Goal: Task Accomplishment & Management: Use online tool/utility

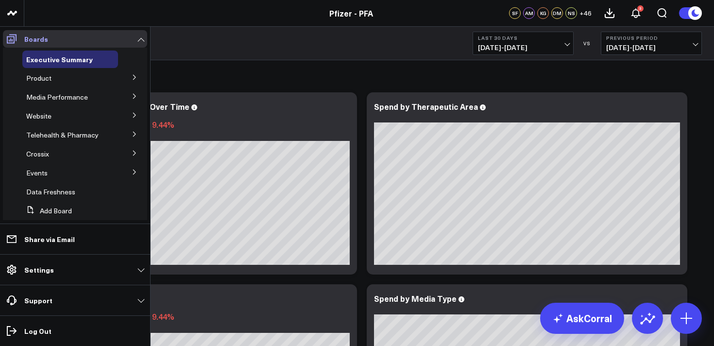
click at [9, 43] on icon at bounding box center [12, 38] width 10 height 9
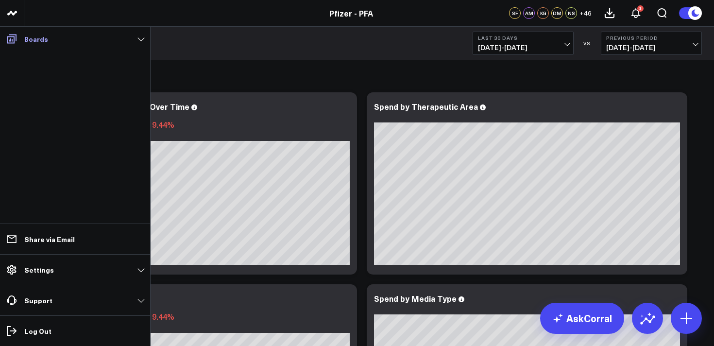
click at [22, 46] on link "Boards" at bounding box center [75, 38] width 144 height 17
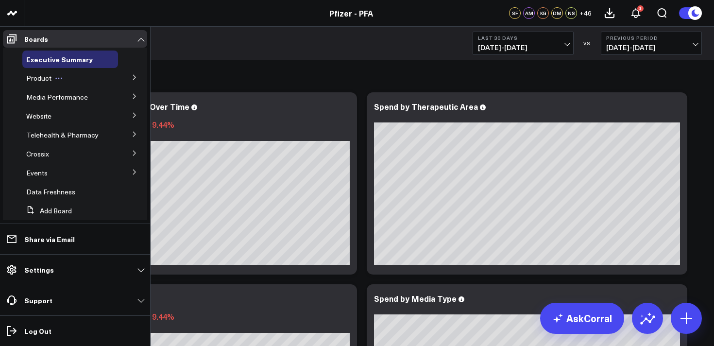
click at [46, 78] on span "Product" at bounding box center [38, 77] width 25 height 9
click at [133, 77] on icon at bounding box center [134, 77] width 2 height 5
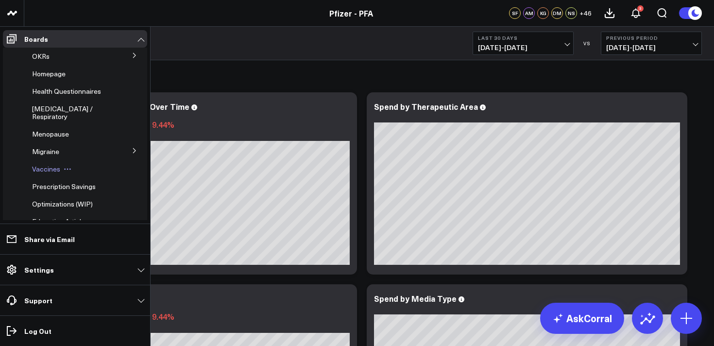
scroll to position [76, 0]
click at [44, 154] on span "Migraine" at bounding box center [45, 149] width 27 height 9
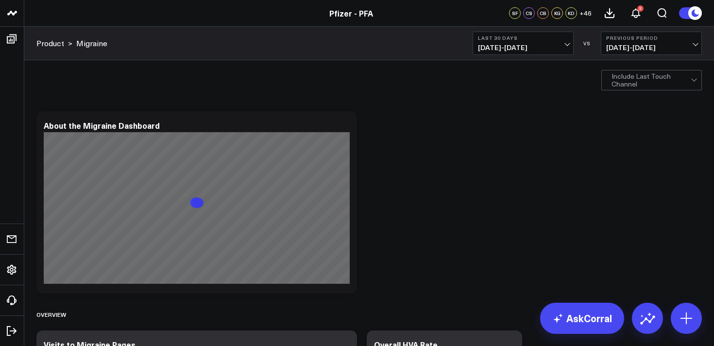
click at [530, 44] on span "[DATE] - [DATE]" at bounding box center [523, 48] width 90 height 8
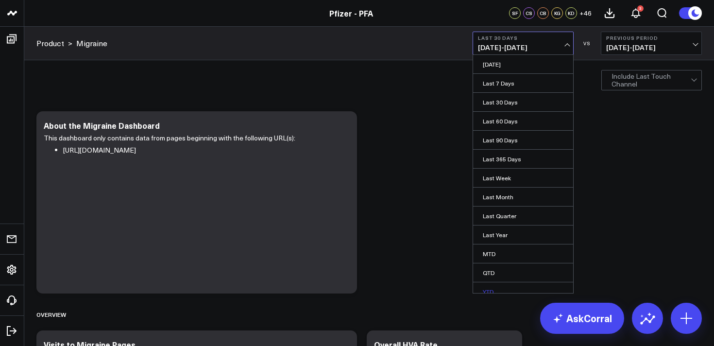
click at [496, 286] on link "YTD" at bounding box center [523, 291] width 100 height 18
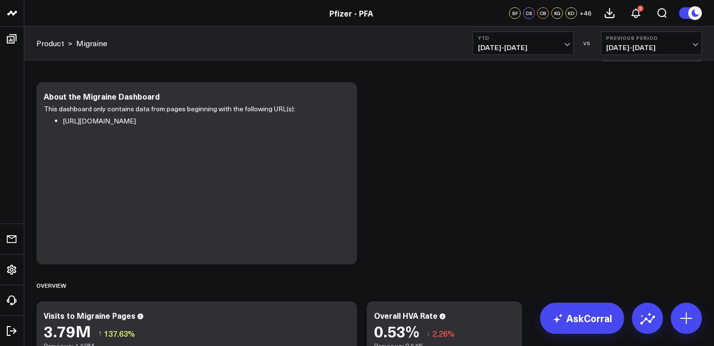
scroll to position [22, 0]
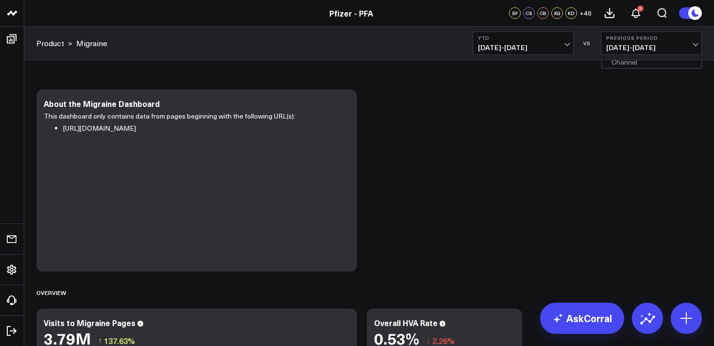
click at [510, 46] on span "[DATE] - [DATE]" at bounding box center [523, 48] width 90 height 8
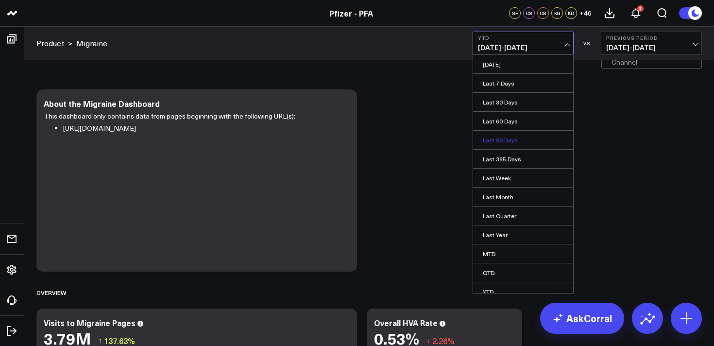
click at [509, 140] on link "Last 90 Days" at bounding box center [523, 140] width 100 height 18
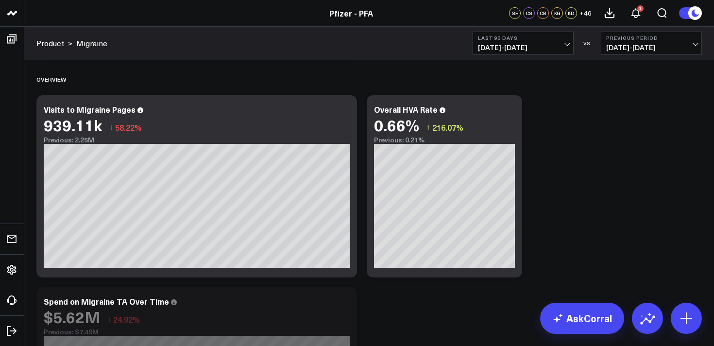
scroll to position [238, 0]
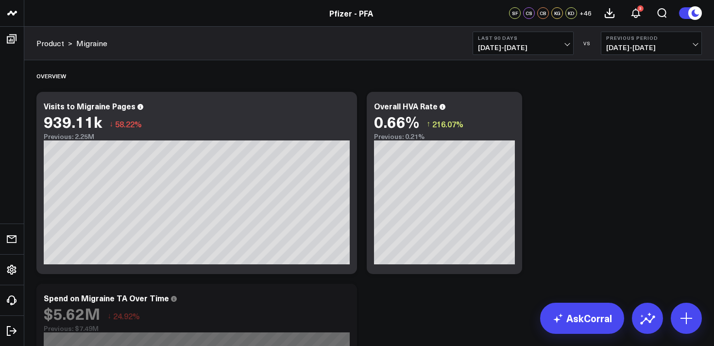
click at [542, 47] on span "[DATE] - [DATE]" at bounding box center [523, 48] width 90 height 8
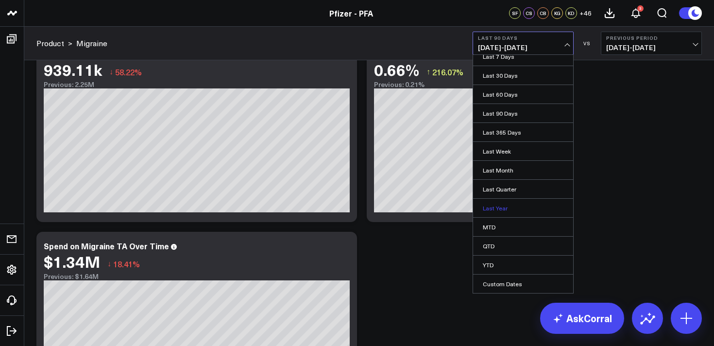
scroll to position [292, 0]
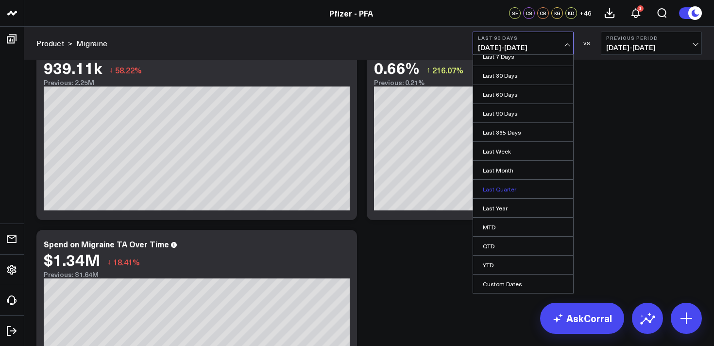
click at [507, 189] on link "Last Quarter" at bounding box center [523, 189] width 100 height 18
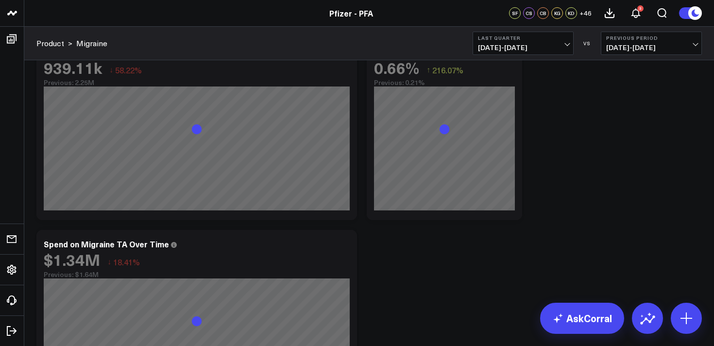
click at [533, 44] on span "[DATE] - [DATE]" at bounding box center [523, 48] width 90 height 8
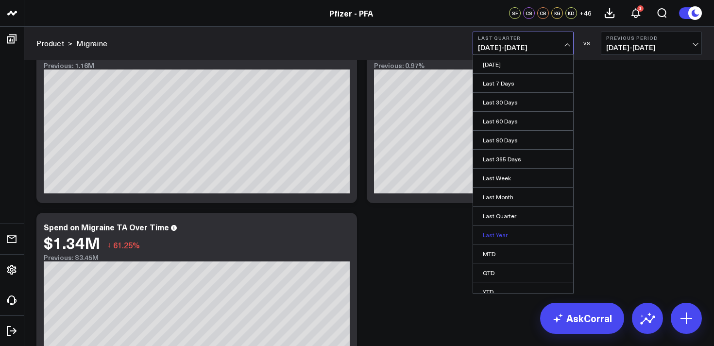
scroll to position [27, 0]
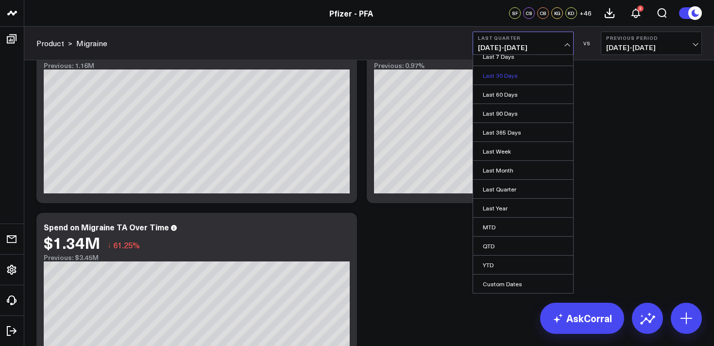
click at [500, 76] on link "Last 30 Days" at bounding box center [523, 75] width 100 height 18
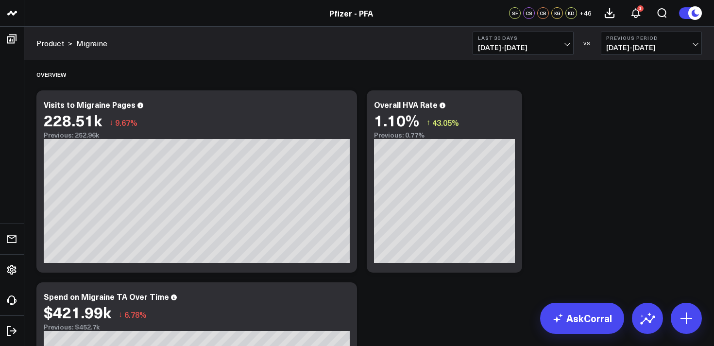
scroll to position [239, 0]
click at [522, 50] on span "[DATE] - [DATE]" at bounding box center [523, 48] width 90 height 8
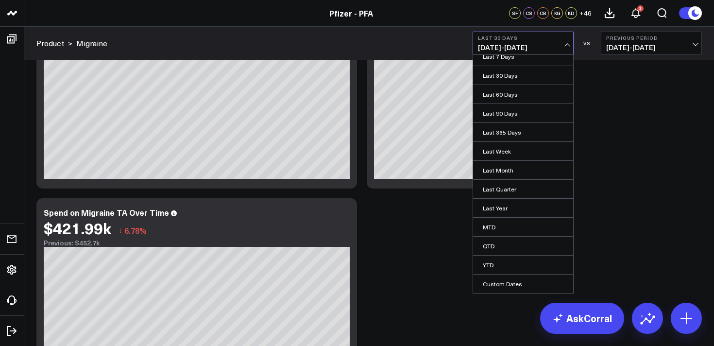
scroll to position [325, 0]
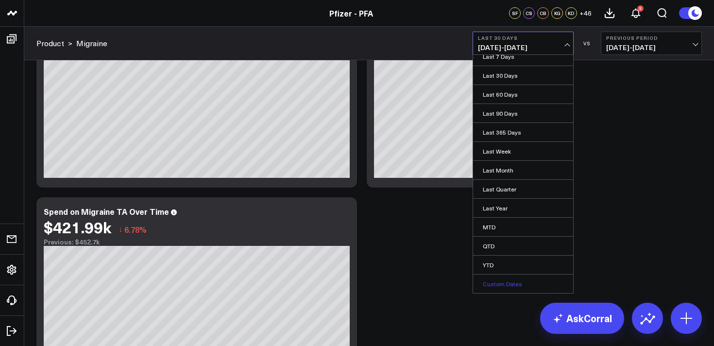
click at [508, 284] on link "Custom Dates" at bounding box center [523, 283] width 100 height 18
select select "7"
select select "2025"
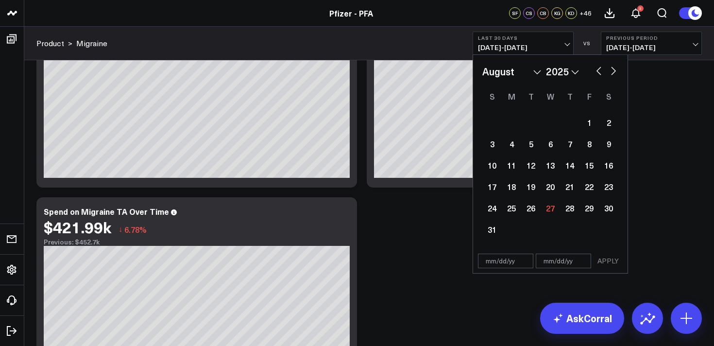
click at [600, 70] on button "button" at bounding box center [599, 70] width 10 height 12
select select "6"
select select "2025"
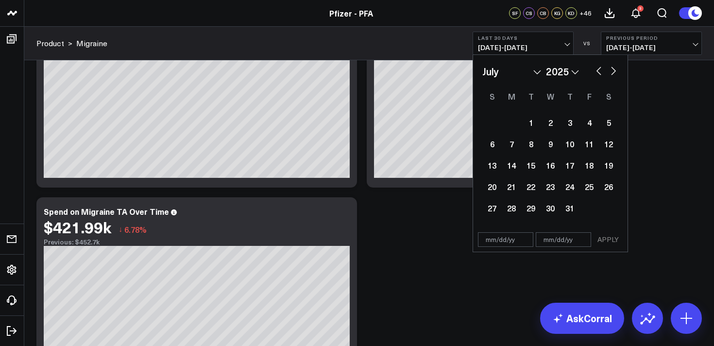
click at [600, 70] on button "button" at bounding box center [599, 70] width 10 height 12
select select "5"
select select "2025"
click at [600, 70] on button "button" at bounding box center [599, 70] width 10 height 12
select select "4"
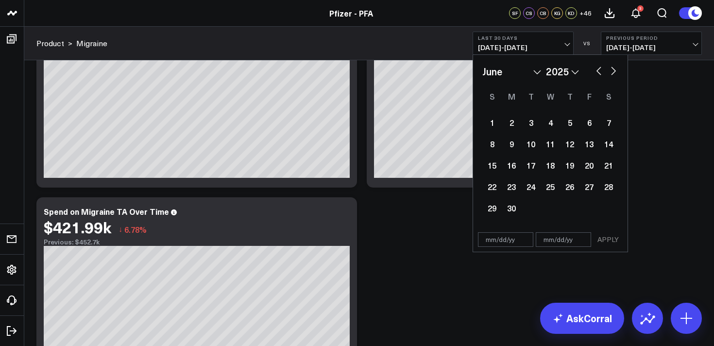
select select "2025"
drag, startPoint x: 505, startPoint y: 190, endPoint x: 515, endPoint y: 185, distance: 11.1
click at [515, 185] on div "19" at bounding box center [511, 186] width 19 height 19
type input "[DATE]"
select select "4"
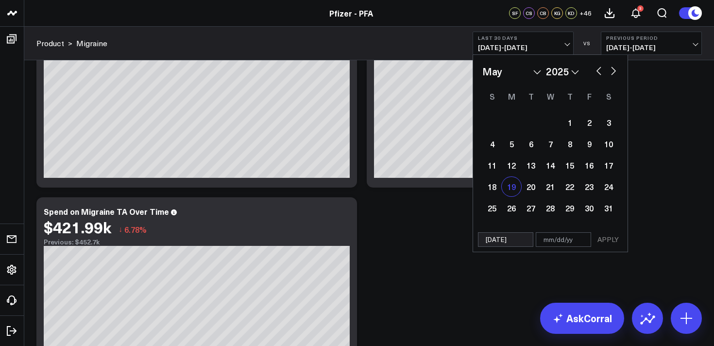
select select "2025"
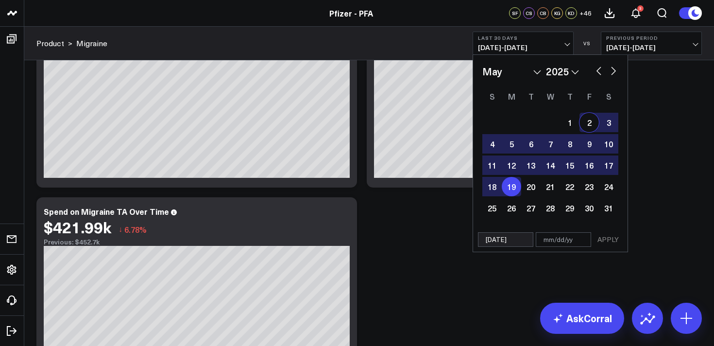
click at [610, 71] on button "button" at bounding box center [614, 70] width 10 height 12
select select "5"
select select "2025"
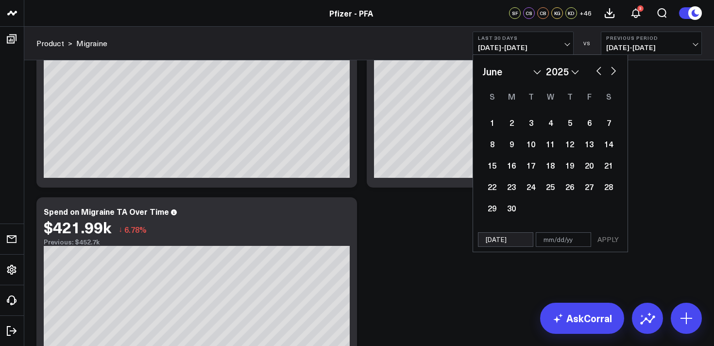
click at [610, 71] on button "button" at bounding box center [614, 70] width 10 height 12
select select "6"
select select "2025"
click at [610, 71] on button "button" at bounding box center [614, 70] width 10 height 12
select select "7"
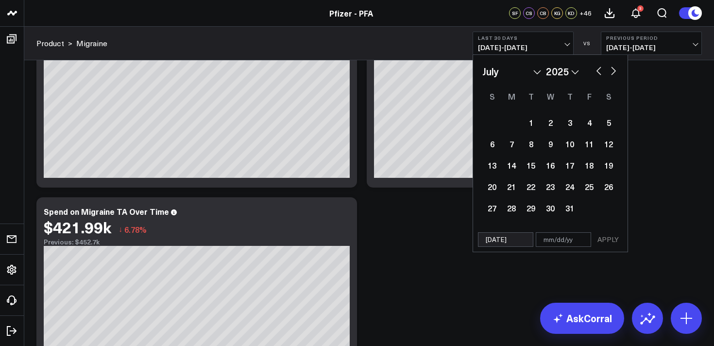
select select "2025"
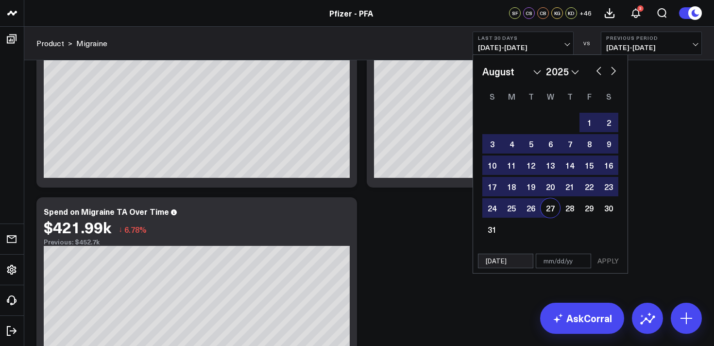
click at [553, 214] on div "27" at bounding box center [550, 207] width 19 height 19
type input "[DATE]"
select select "7"
select select "2025"
click at [611, 262] on button "APPLY" at bounding box center [607, 261] width 29 height 15
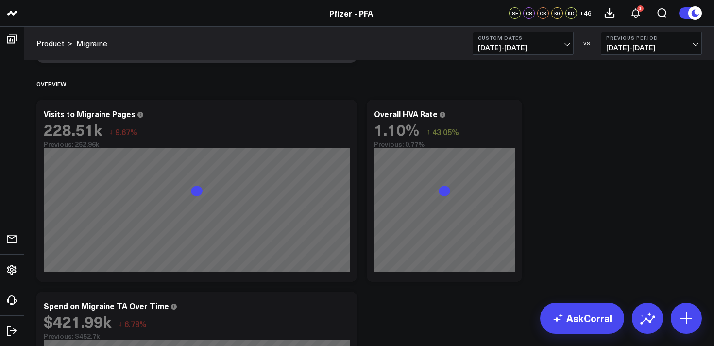
scroll to position [229, 0]
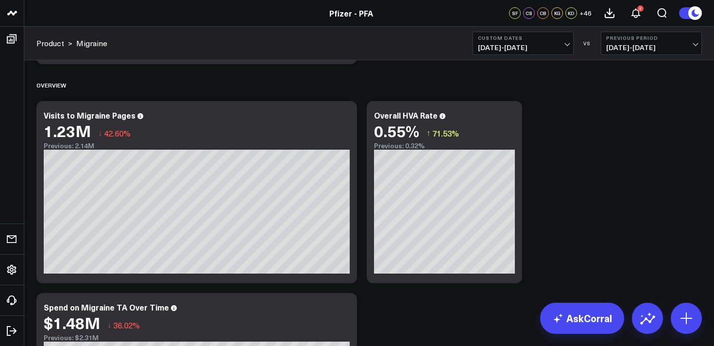
click at [524, 46] on span "[DATE] - [DATE]" at bounding box center [523, 48] width 90 height 8
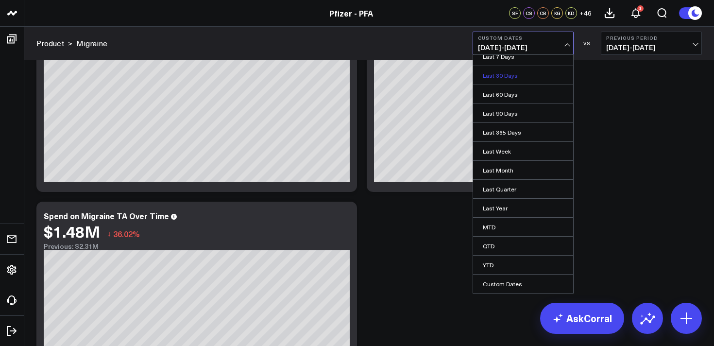
scroll to position [321, 0]
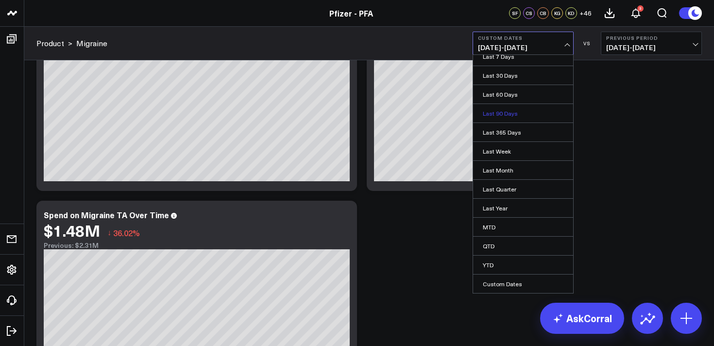
click at [503, 110] on link "Last 90 Days" at bounding box center [523, 113] width 100 height 18
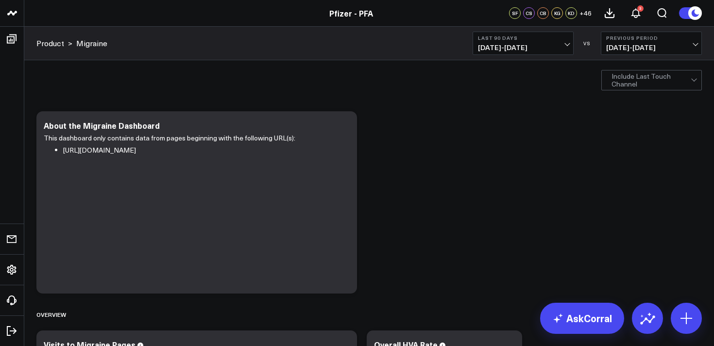
click at [516, 46] on span "[DATE] - [DATE]" at bounding box center [523, 48] width 90 height 8
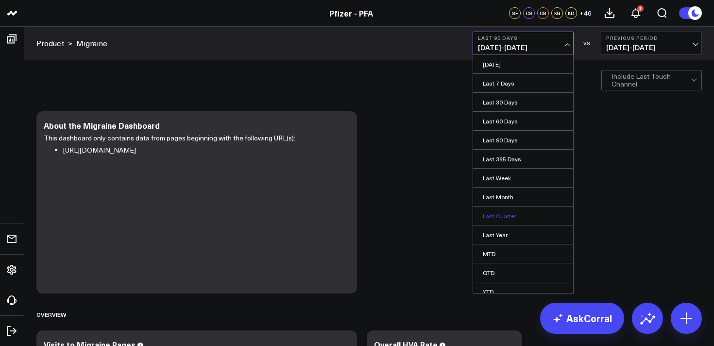
scroll to position [27, 0]
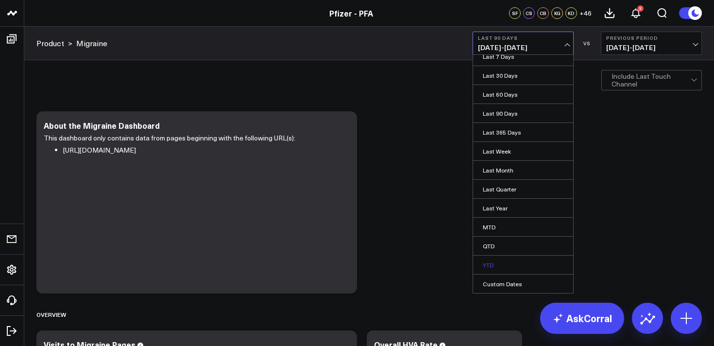
click at [490, 262] on link "YTD" at bounding box center [523, 264] width 100 height 18
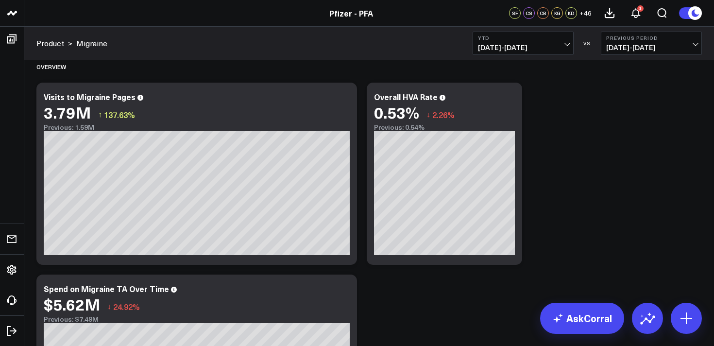
scroll to position [250, 0]
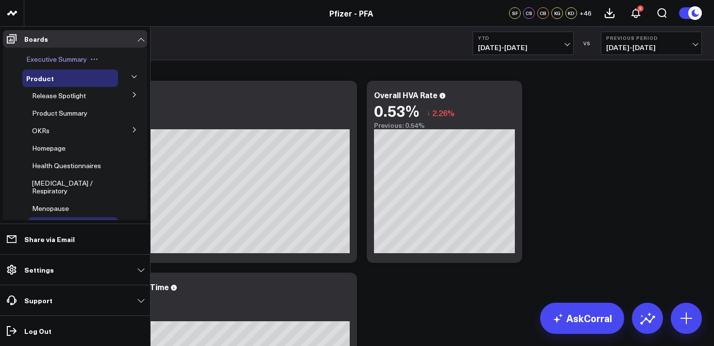
click at [47, 60] on span "Executive Summary" at bounding box center [56, 58] width 61 height 9
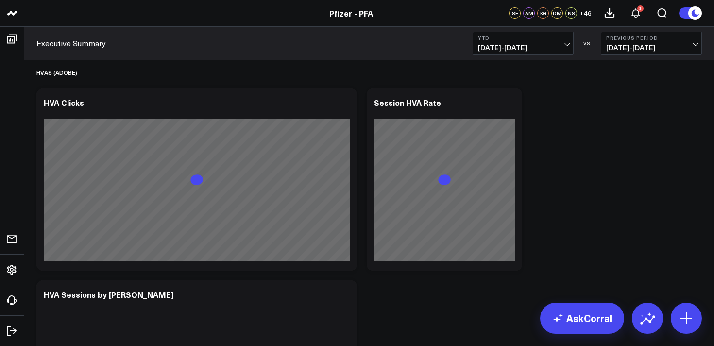
scroll to position [1818, 0]
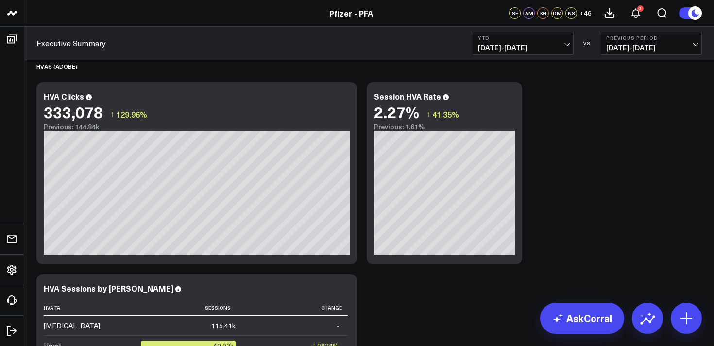
click at [534, 42] on button "YTD [DATE] - [DATE]" at bounding box center [523, 43] width 101 height 23
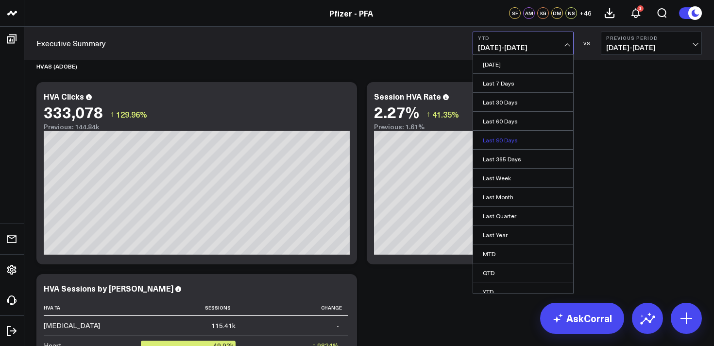
click at [506, 141] on link "Last 90 Days" at bounding box center [523, 140] width 100 height 18
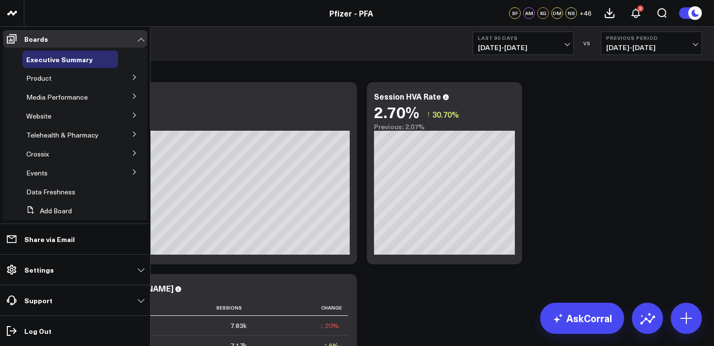
click at [133, 78] on icon at bounding box center [134, 77] width 2 height 5
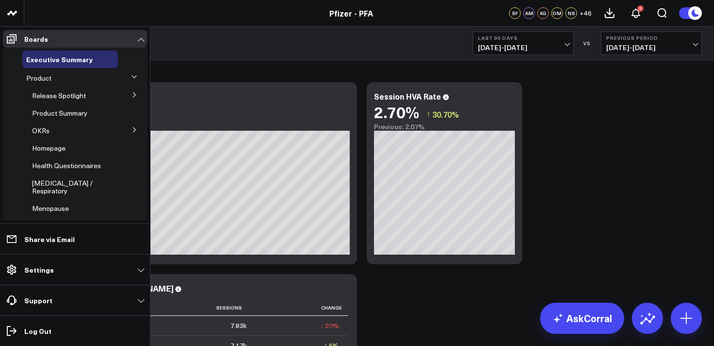
click at [131, 79] on icon at bounding box center [134, 77] width 6 height 6
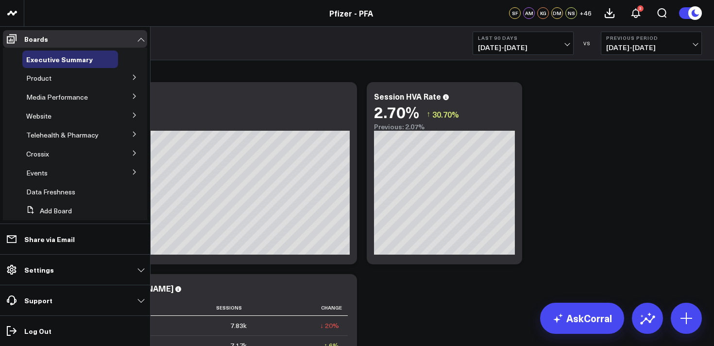
click at [132, 95] on icon at bounding box center [135, 96] width 6 height 6
click at [131, 95] on icon at bounding box center [134, 96] width 6 height 6
click at [128, 81] on button at bounding box center [134, 76] width 25 height 15
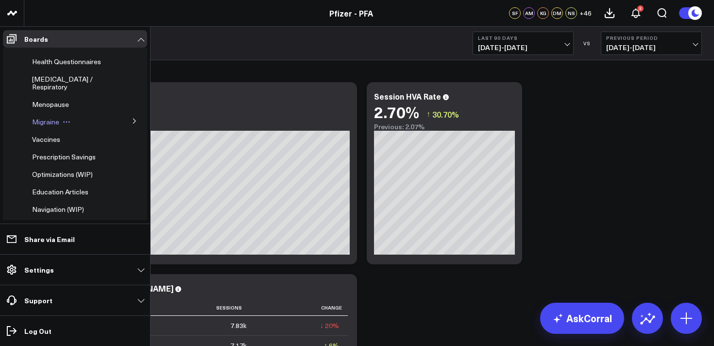
scroll to position [108, 0]
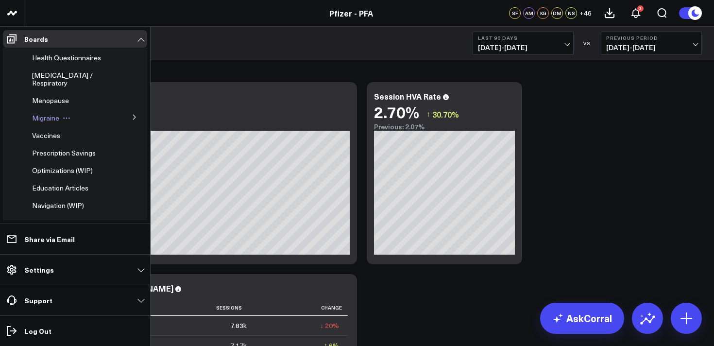
click at [46, 122] on span "Migraine" at bounding box center [45, 117] width 27 height 9
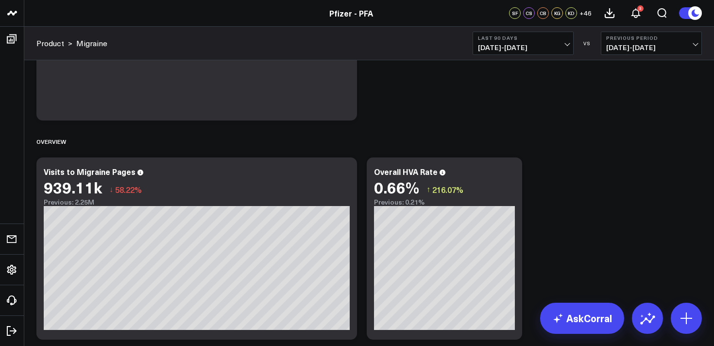
scroll to position [198, 0]
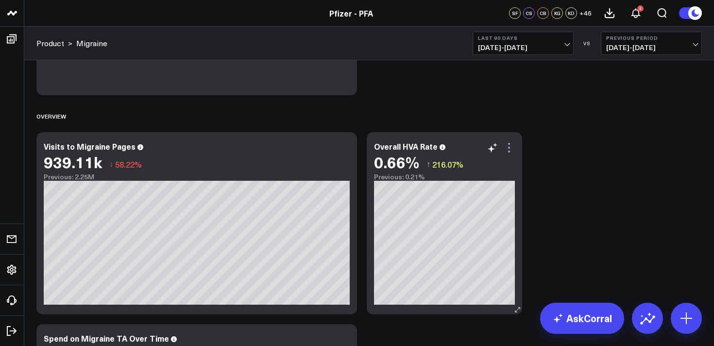
click at [505, 148] on icon at bounding box center [509, 148] width 12 height 12
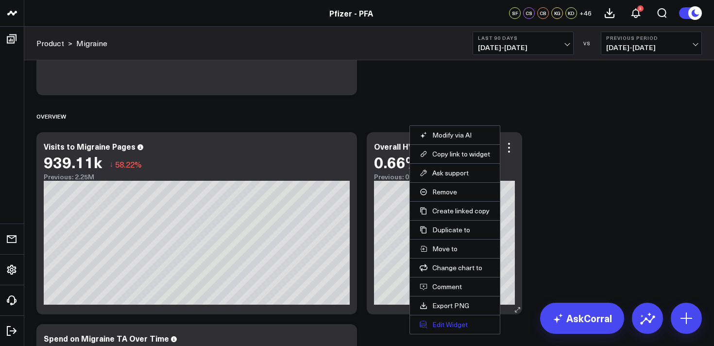
click at [444, 325] on button "Edit Widget" at bounding box center [455, 324] width 70 height 9
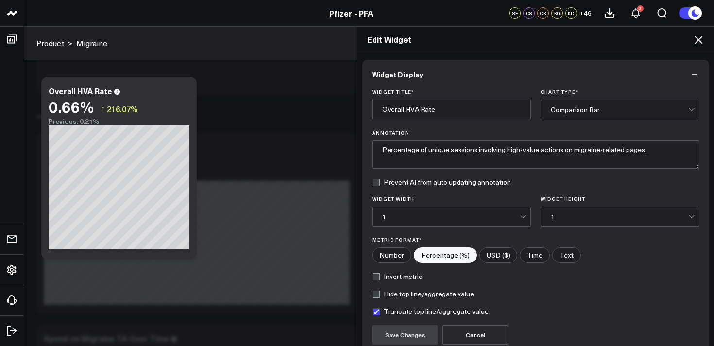
scroll to position [88, 0]
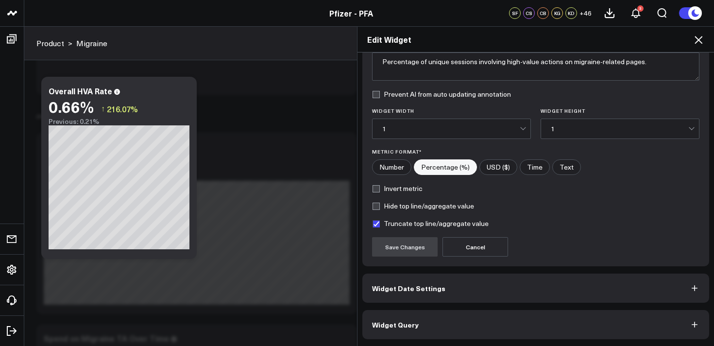
click at [549, 326] on button "Widget Query" at bounding box center [535, 324] width 347 height 29
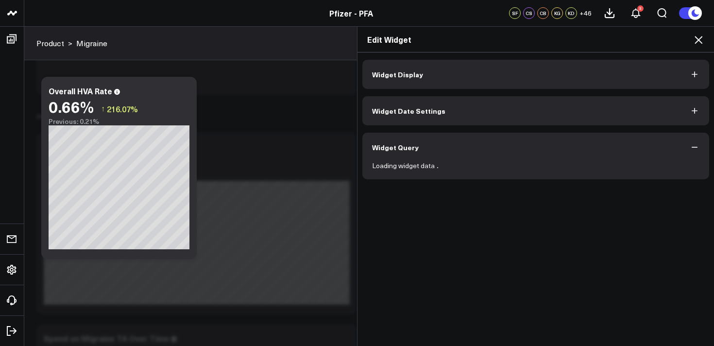
scroll to position [0, 0]
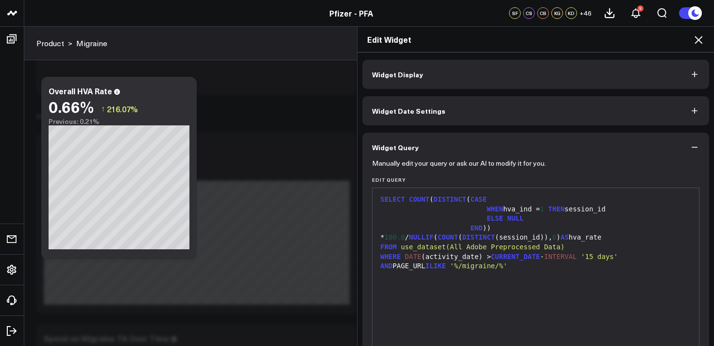
click at [699, 32] on div "Edit Widget" at bounding box center [535, 40] width 356 height 26
click at [702, 42] on icon at bounding box center [699, 40] width 12 height 12
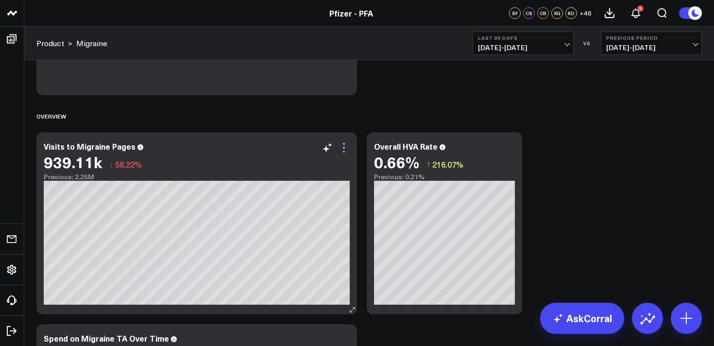
click at [340, 153] on icon at bounding box center [344, 148] width 12 height 12
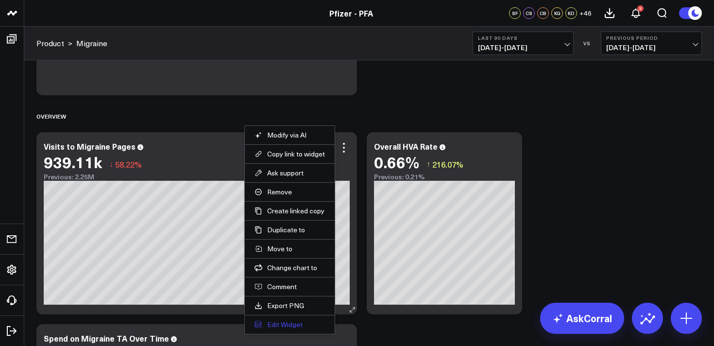
click at [290, 325] on button "Edit Widget" at bounding box center [289, 324] width 70 height 9
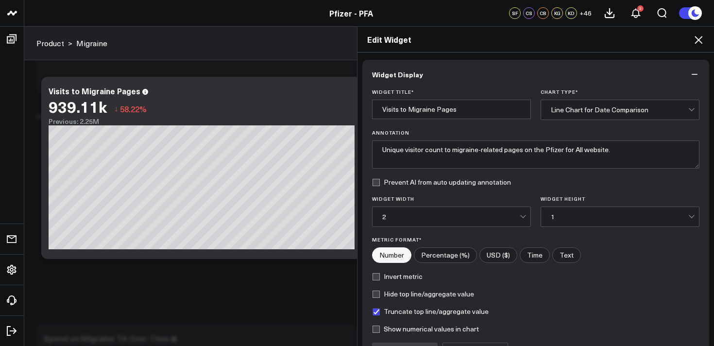
scroll to position [105, 0]
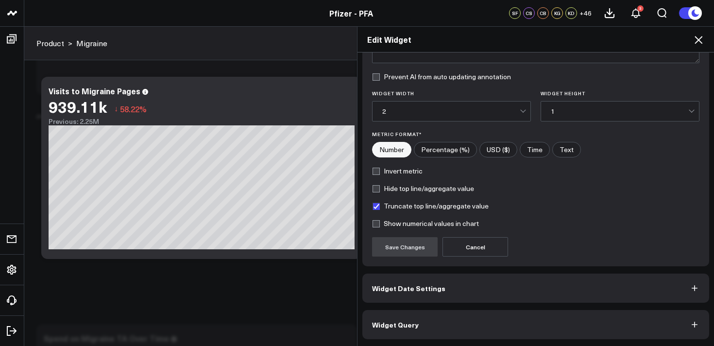
click at [574, 331] on button "Widget Query" at bounding box center [535, 324] width 347 height 29
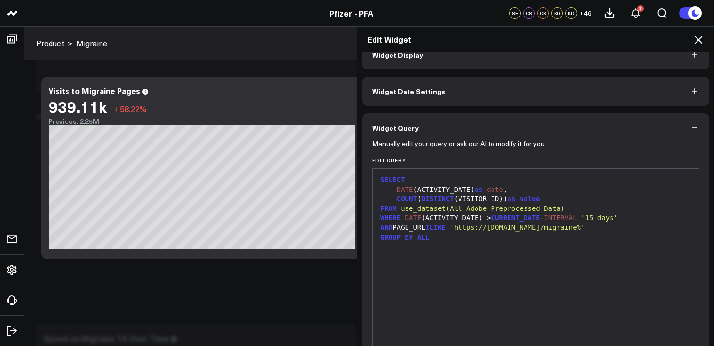
scroll to position [21, 0]
click at [585, 228] on span "'https://[DOMAIN_NAME]/migraine%'" at bounding box center [517, 225] width 135 height 8
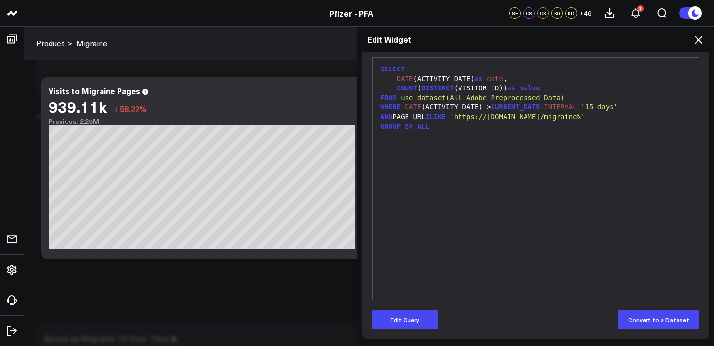
drag, startPoint x: 427, startPoint y: 318, endPoint x: 638, endPoint y: 154, distance: 266.8
click at [429, 316] on button "Edit Query" at bounding box center [405, 319] width 66 height 19
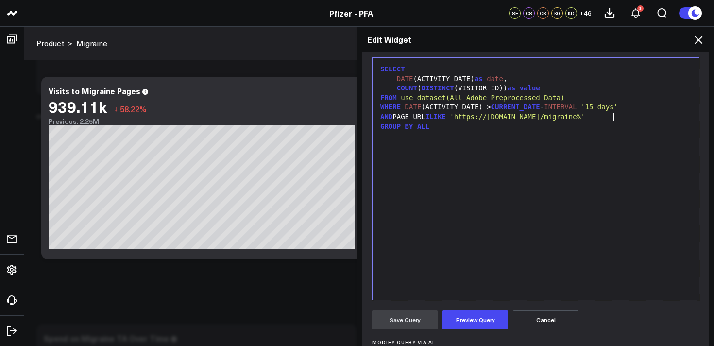
click at [585, 118] on span "'https://[DOMAIN_NAME]/migraine%'" at bounding box center [517, 117] width 135 height 8
click at [475, 323] on button "Preview Query" at bounding box center [475, 319] width 66 height 19
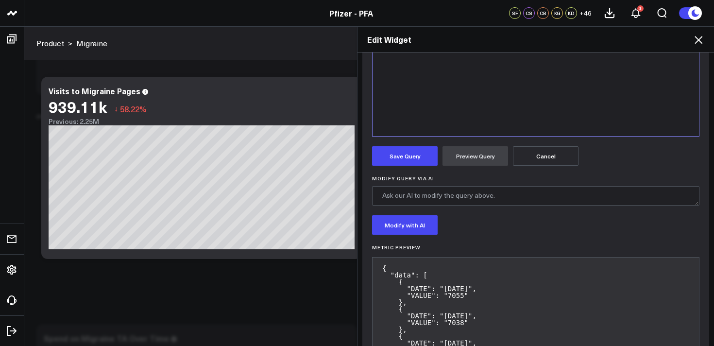
scroll to position [294, 0]
click at [412, 159] on button "Save Query" at bounding box center [405, 155] width 66 height 19
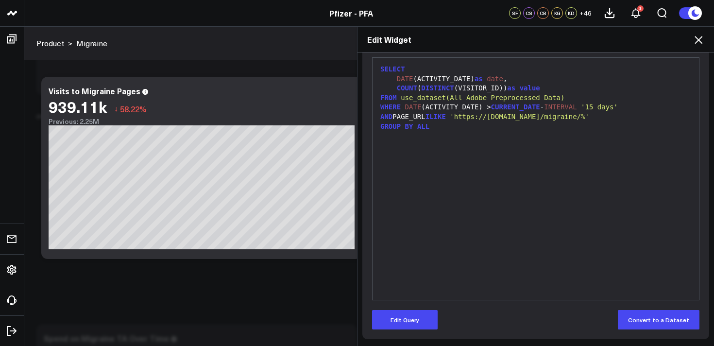
scroll to position [130, 0]
click at [702, 41] on icon at bounding box center [699, 40] width 12 height 12
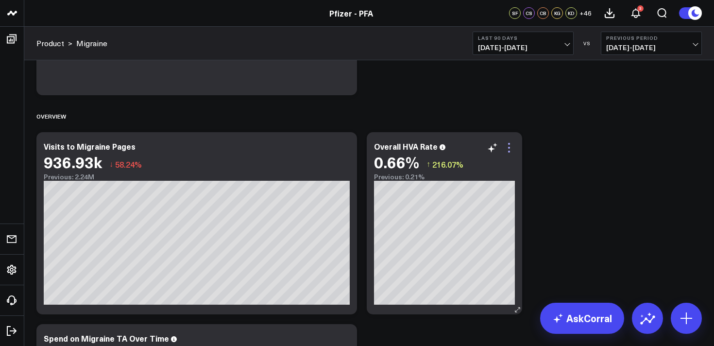
click at [509, 148] on icon at bounding box center [509, 148] width 2 height 2
drag, startPoint x: 342, startPoint y: 149, endPoint x: 346, endPoint y: 154, distance: 6.2
click at [342, 149] on icon at bounding box center [344, 148] width 12 height 12
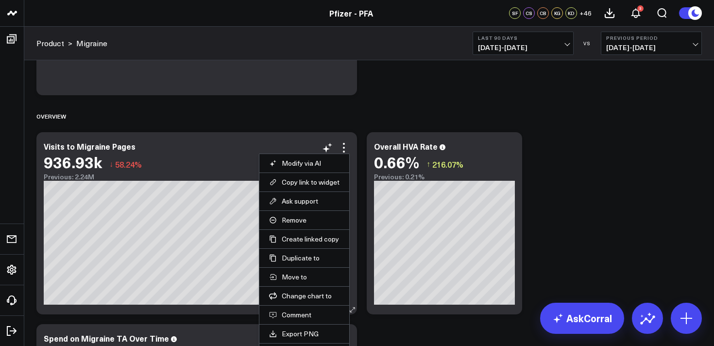
scroll to position [252, 0]
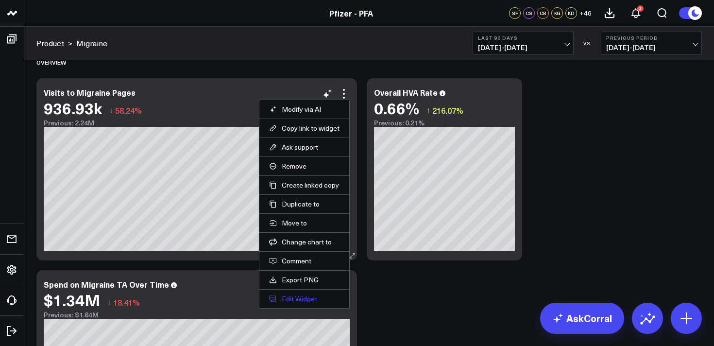
click at [301, 301] on button "Edit Widget" at bounding box center [304, 298] width 70 height 9
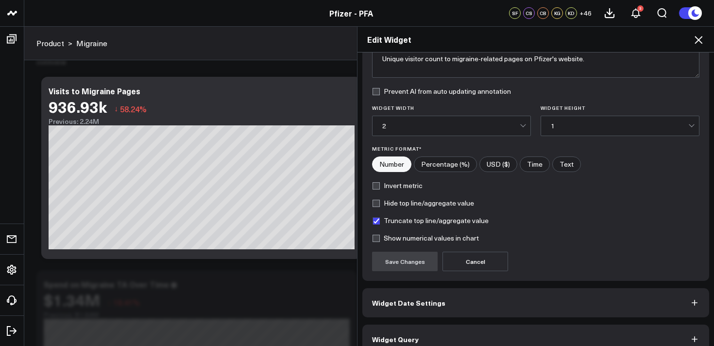
scroll to position [105, 0]
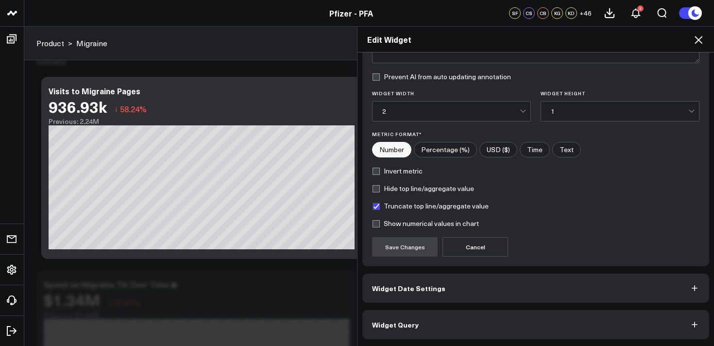
click at [428, 337] on button "Widget Query" at bounding box center [535, 324] width 347 height 29
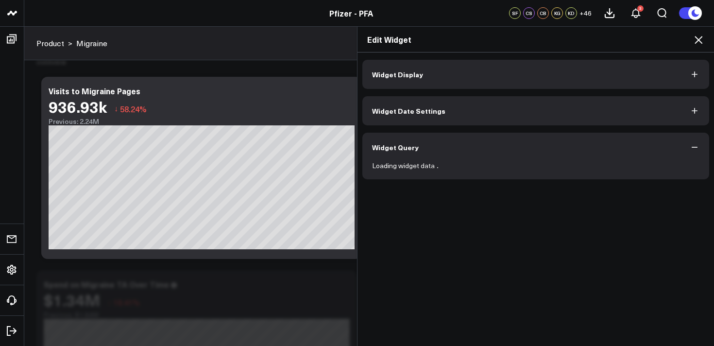
scroll to position [0, 0]
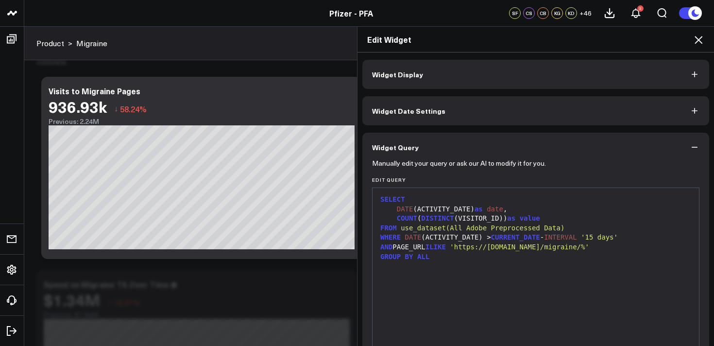
click at [589, 247] on span "'https://[DOMAIN_NAME]/migraine/%'" at bounding box center [519, 247] width 139 height 8
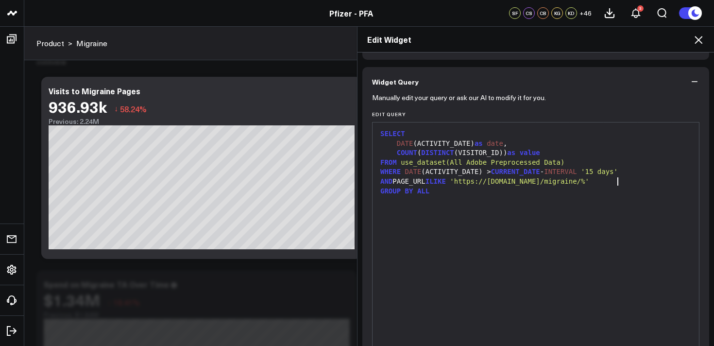
scroll to position [130, 0]
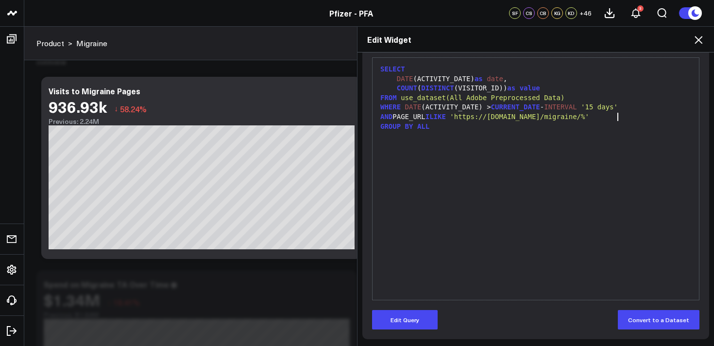
drag, startPoint x: 418, startPoint y: 321, endPoint x: 557, endPoint y: 212, distance: 176.0
click at [423, 318] on button "Edit Query" at bounding box center [405, 319] width 66 height 19
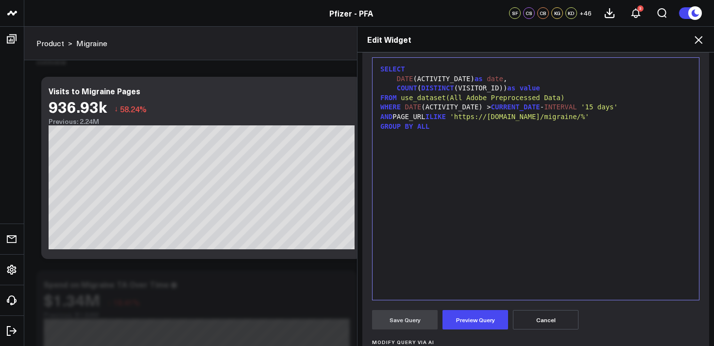
click at [589, 116] on span "'https://[DOMAIN_NAME]/migraine/%'" at bounding box center [519, 117] width 139 height 8
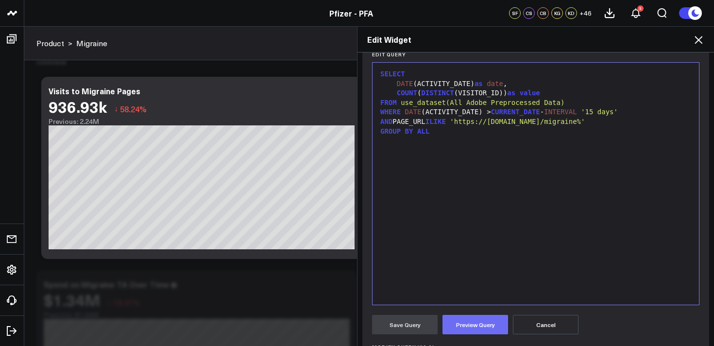
click at [481, 325] on button "Preview Query" at bounding box center [475, 324] width 66 height 19
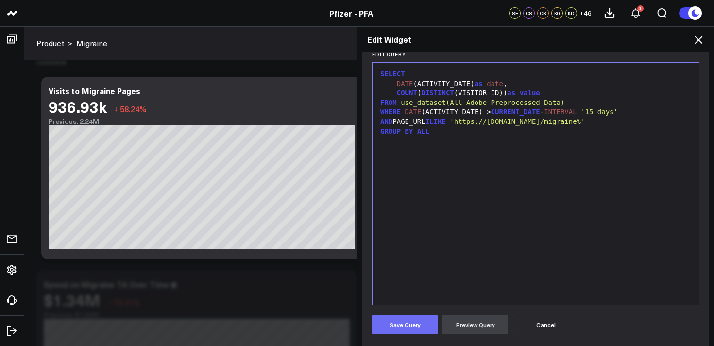
click at [416, 326] on button "Save Query" at bounding box center [405, 324] width 66 height 19
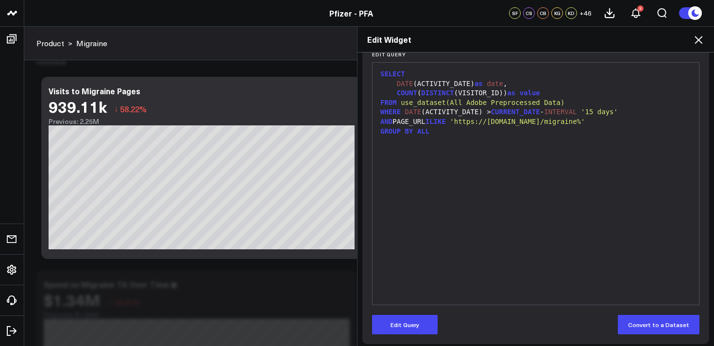
click at [696, 39] on icon at bounding box center [699, 40] width 12 height 12
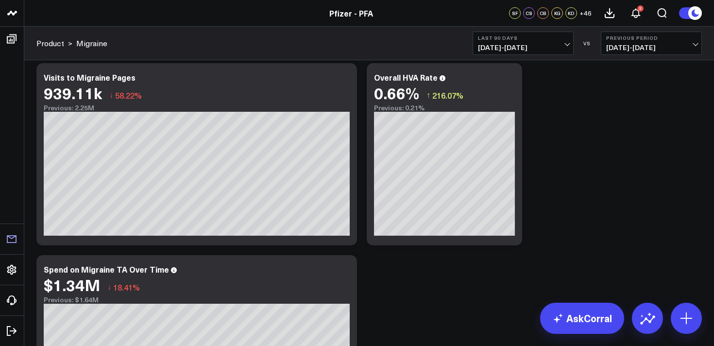
scroll to position [249, 0]
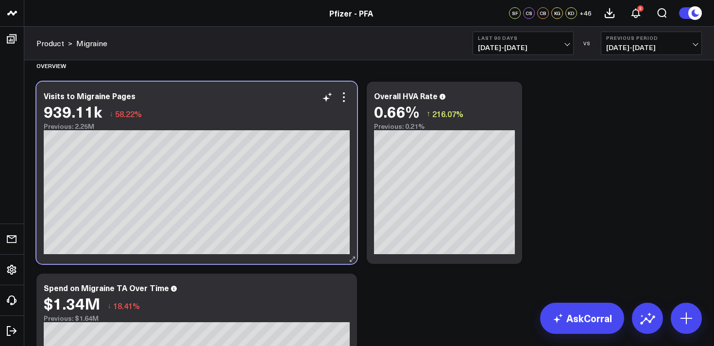
click at [343, 103] on div "939.11k ↓ 58.22%" at bounding box center [197, 110] width 306 height 17
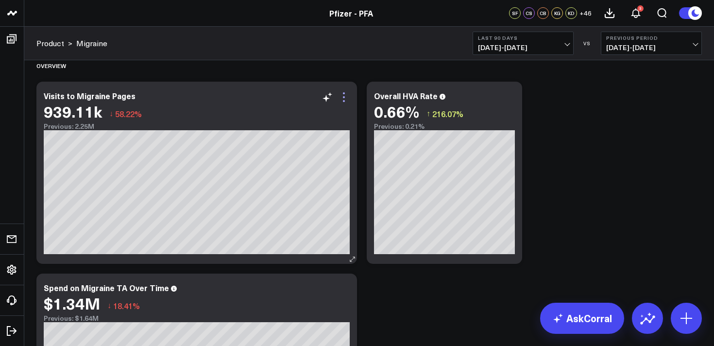
click at [345, 97] on icon at bounding box center [344, 97] width 12 height 12
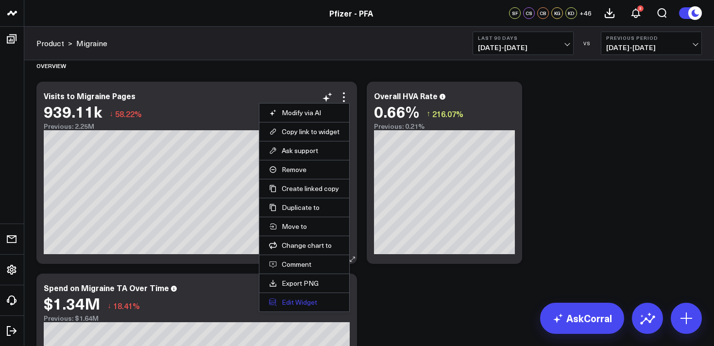
click at [285, 301] on button "Edit Widget" at bounding box center [304, 302] width 70 height 9
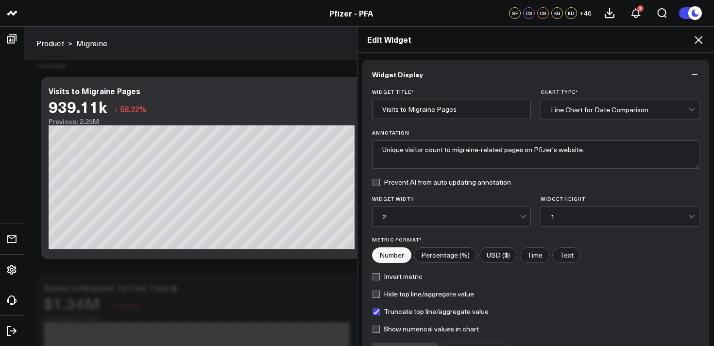
scroll to position [105, 0]
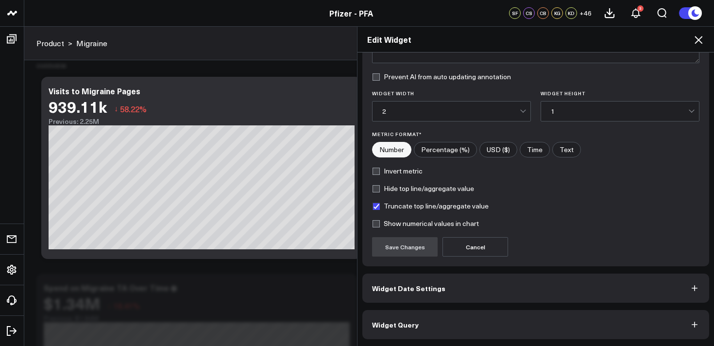
click at [428, 336] on button "Widget Query" at bounding box center [535, 324] width 347 height 29
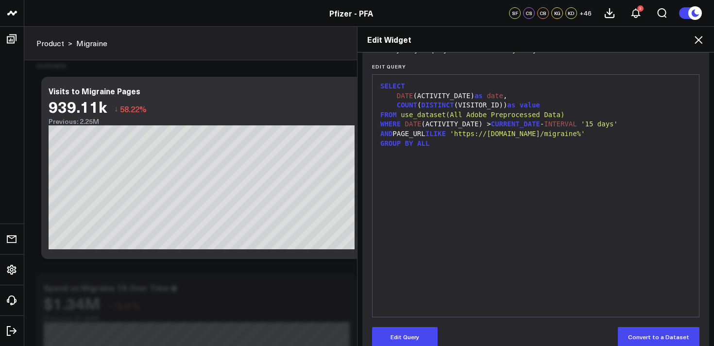
scroll to position [130, 0]
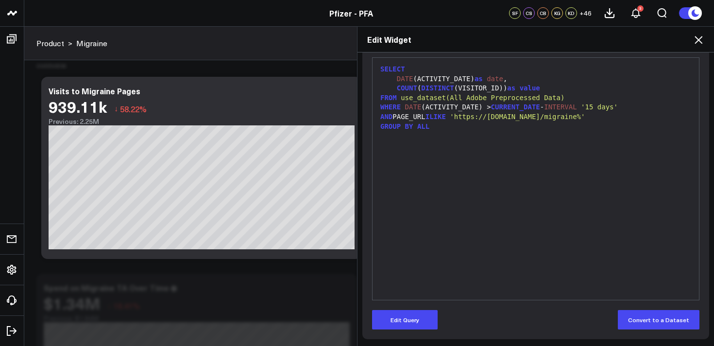
drag, startPoint x: 695, startPoint y: 40, endPoint x: 556, endPoint y: 50, distance: 140.2
click at [693, 41] on icon at bounding box center [699, 40] width 12 height 12
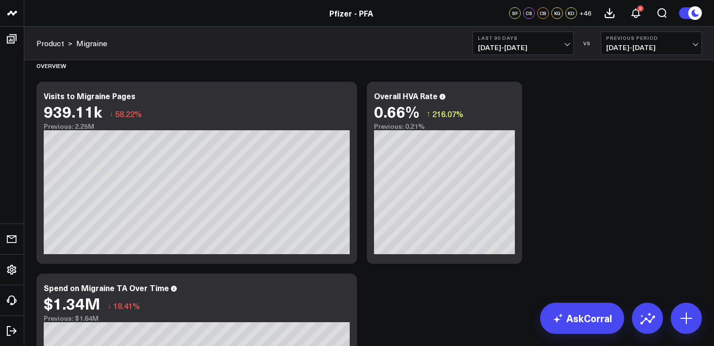
click at [511, 95] on icon at bounding box center [509, 97] width 12 height 12
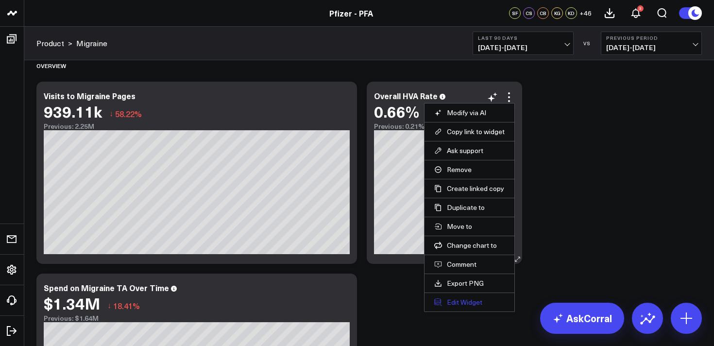
click at [462, 302] on button "Edit Widget" at bounding box center [469, 302] width 70 height 9
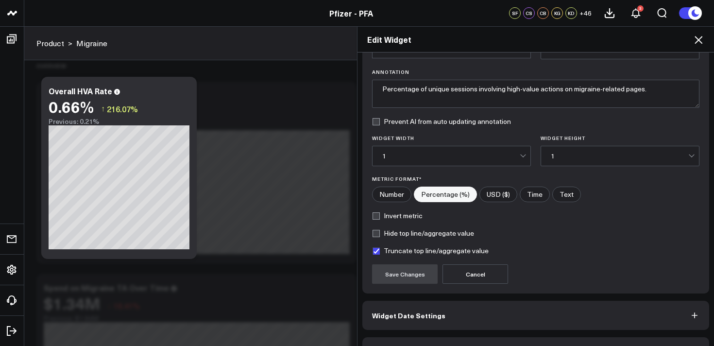
scroll to position [88, 0]
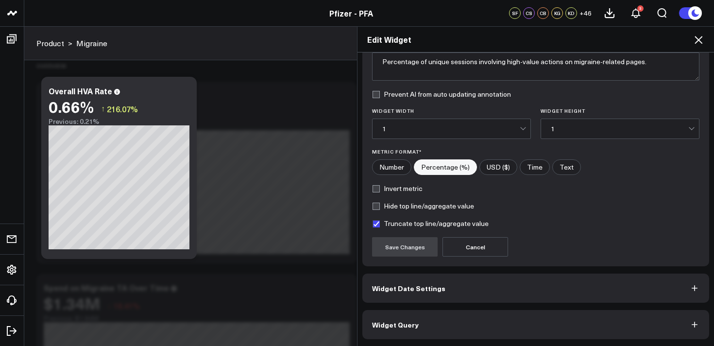
click at [507, 326] on button "Widget Query" at bounding box center [535, 324] width 347 height 29
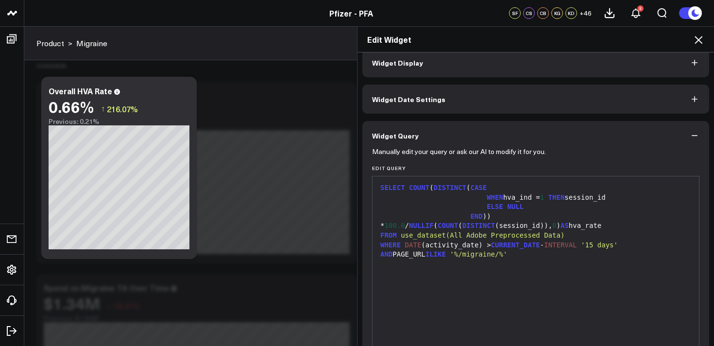
scroll to position [20, 0]
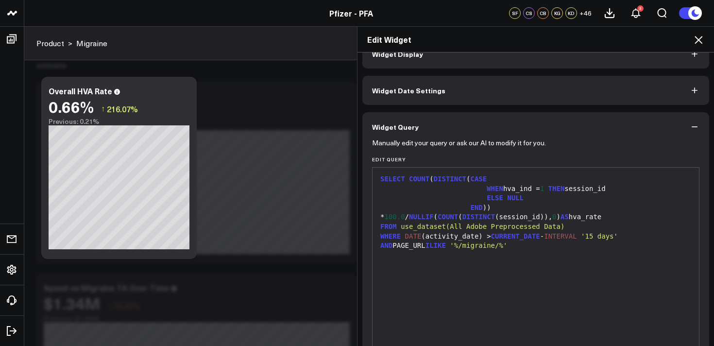
click at [701, 43] on icon at bounding box center [699, 40] width 12 height 12
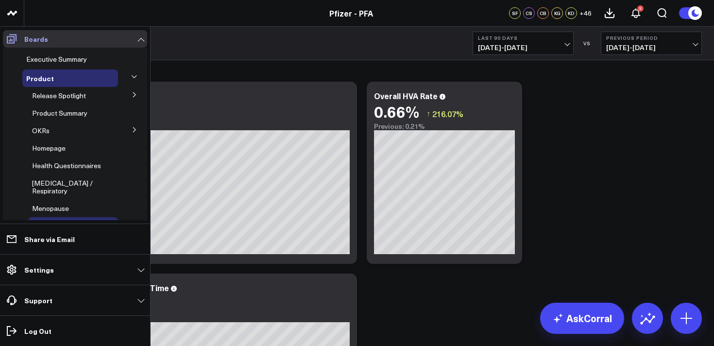
click at [12, 40] on icon at bounding box center [12, 38] width 10 height 9
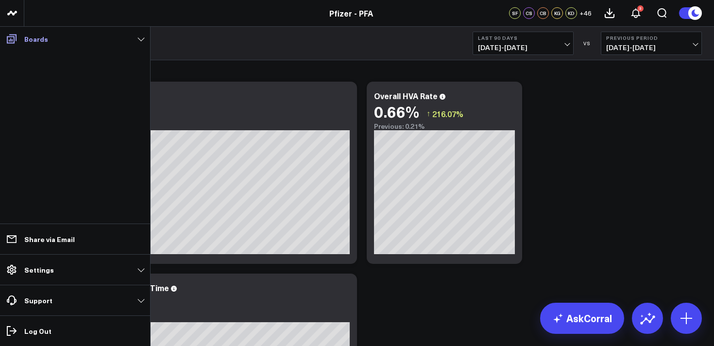
click at [15, 39] on icon at bounding box center [12, 39] width 12 height 12
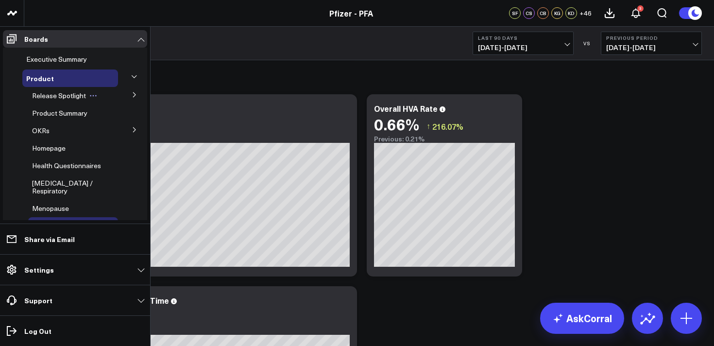
scroll to position [236, 0]
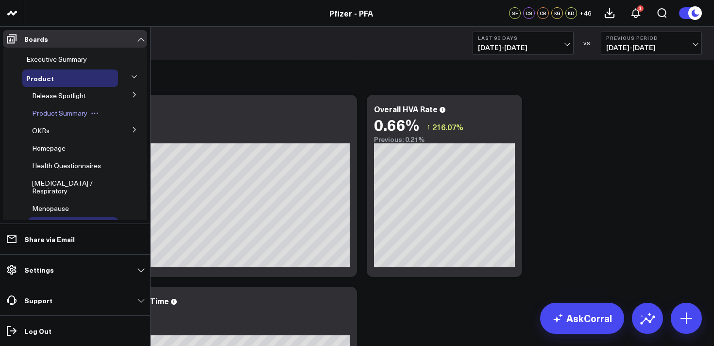
click at [52, 112] on span "Product Summary" at bounding box center [59, 112] width 55 height 9
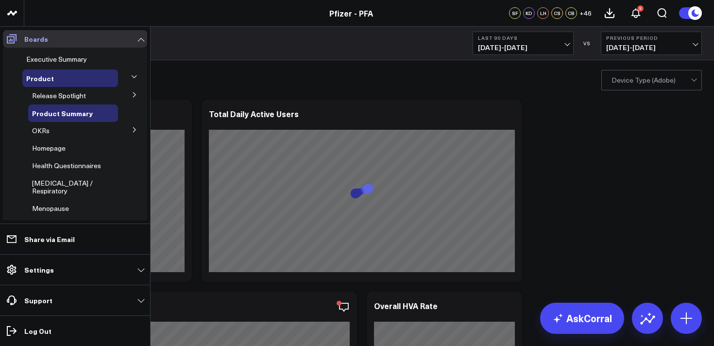
click at [17, 38] on span at bounding box center [11, 38] width 17 height 17
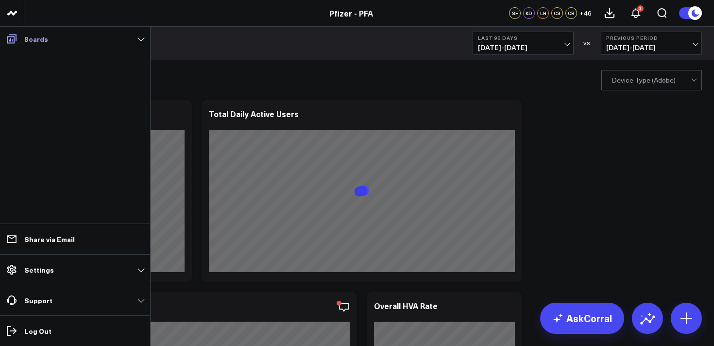
click at [16, 34] on icon at bounding box center [12, 38] width 10 height 9
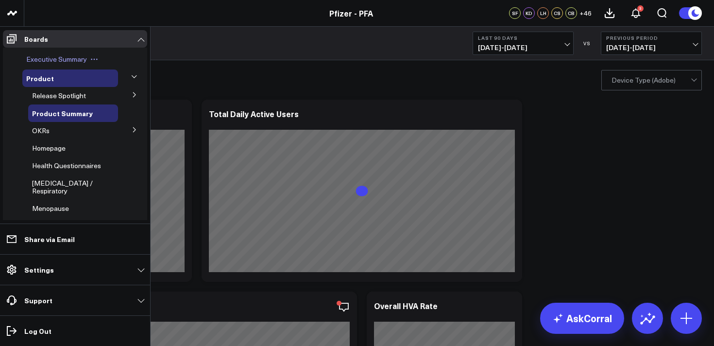
click at [61, 61] on span "Executive Summary" at bounding box center [56, 58] width 61 height 9
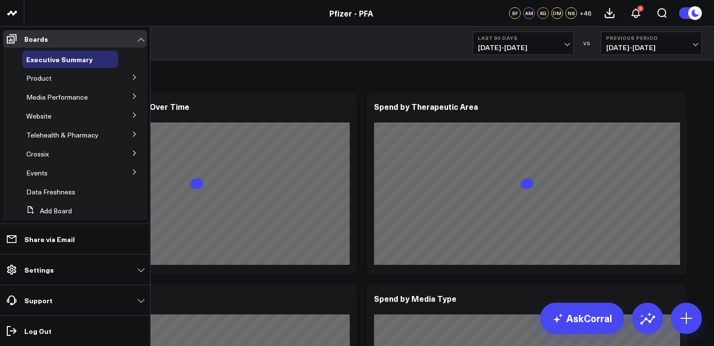
click at [132, 79] on icon at bounding box center [135, 77] width 6 height 6
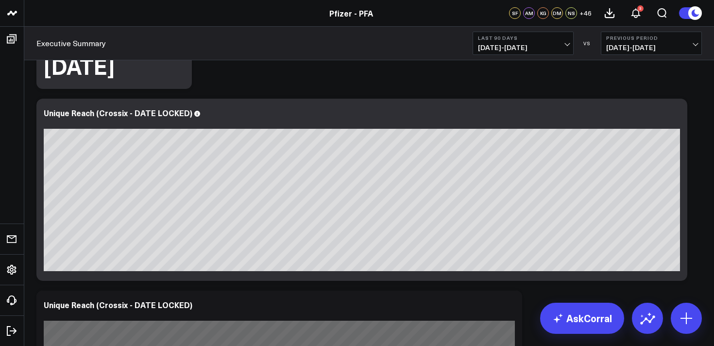
scroll to position [598, 0]
